Goal: Information Seeking & Learning: Learn about a topic

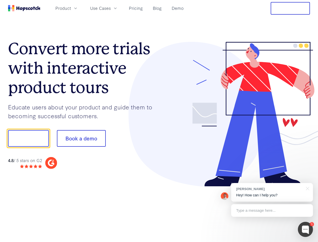
click at [159, 121] on div at bounding box center [234, 114] width 151 height 145
click at [71, 8] on span "Product" at bounding box center [63, 8] width 16 height 6
click at [111, 8] on span "Use Cases" at bounding box center [100, 8] width 21 height 6
click at [291, 8] on button "Free Trial" at bounding box center [290, 8] width 39 height 13
click at [28, 138] on button "Show me!" at bounding box center [28, 138] width 41 height 17
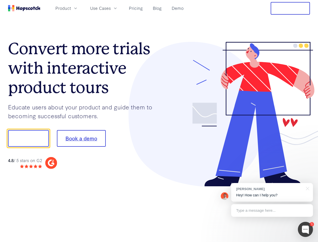
click at [81, 138] on button "Book a demo" at bounding box center [81, 138] width 49 height 17
click at [306, 229] on div at bounding box center [305, 229] width 15 height 15
click at [272, 192] on div "[PERSON_NAME] Hey! How can I help you?" at bounding box center [272, 192] width 82 height 19
click at [307, 188] on div at bounding box center [266, 138] width 95 height 168
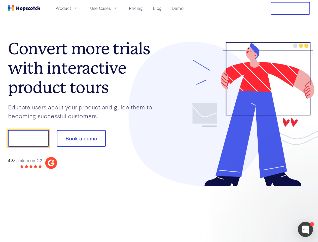
click at [272, 211] on div at bounding box center [266, 171] width 95 height 101
